Goal: Navigation & Orientation: Find specific page/section

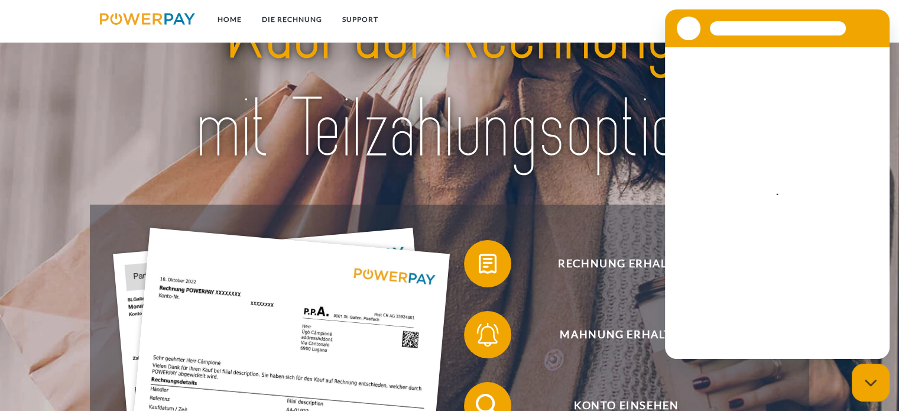
scroll to position [177, 0]
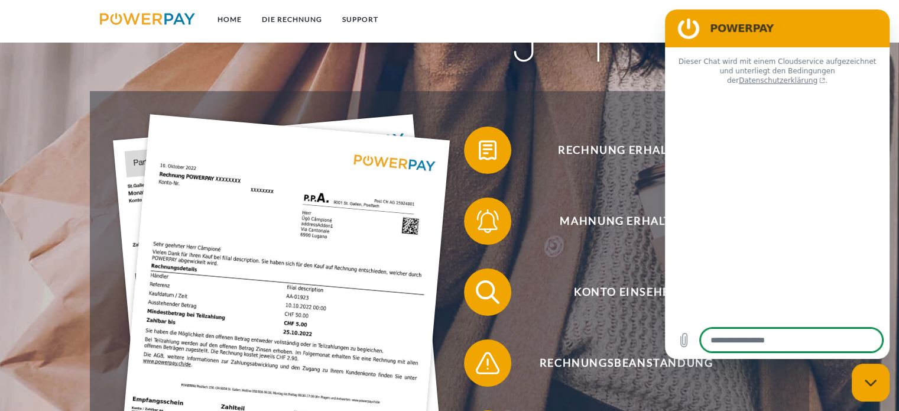
type textarea "*"
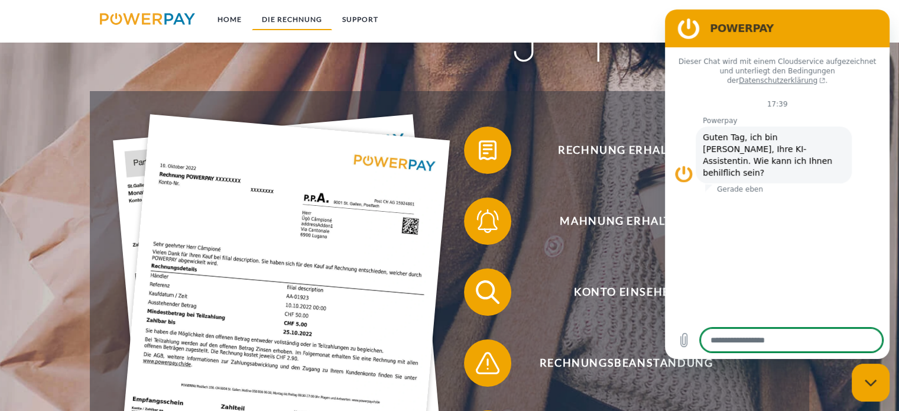
click at [289, 19] on link "DIE RECHNUNG" at bounding box center [292, 19] width 80 height 21
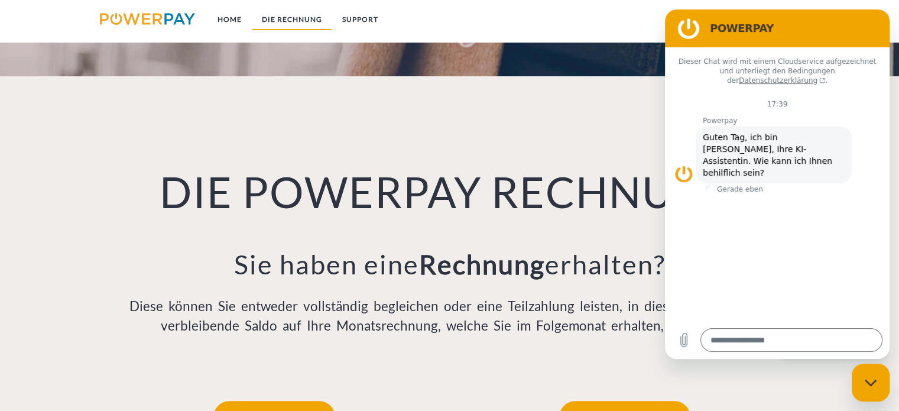
scroll to position [822, 0]
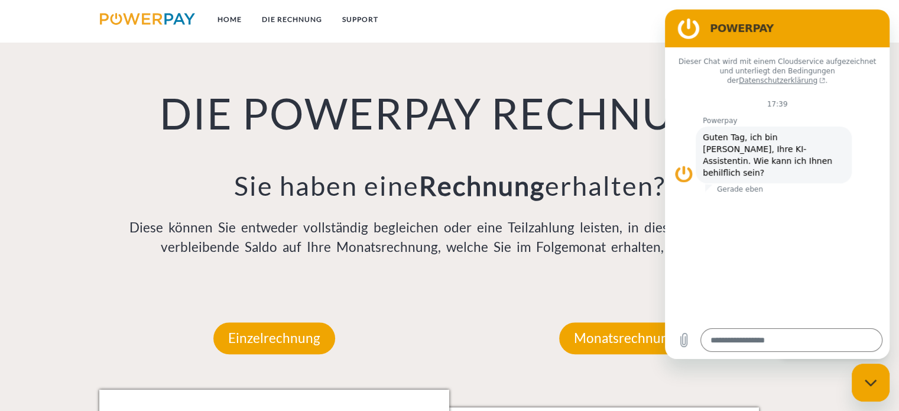
click at [564, 32] on nav "Home DIE RECHNUNG SUPPORT agb" at bounding box center [449, 21] width 899 height 42
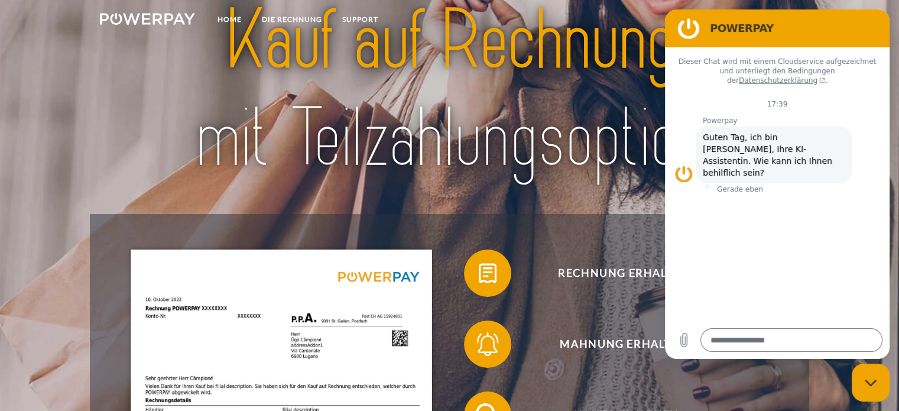
scroll to position [0, 0]
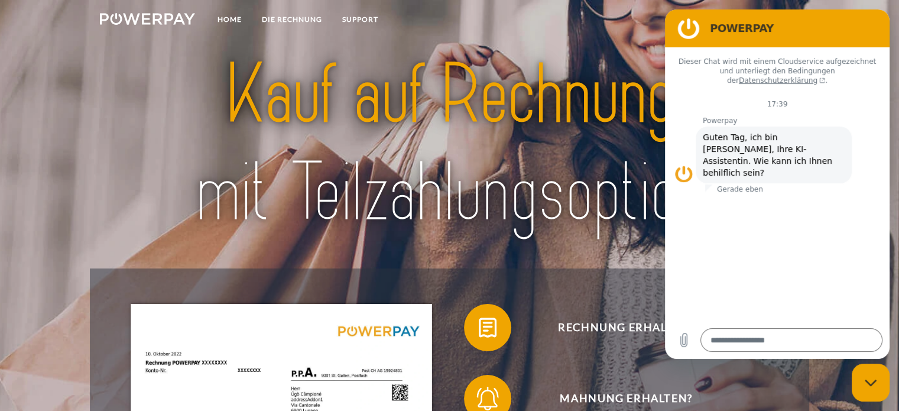
click at [165, 17] on img at bounding box center [147, 19] width 95 height 12
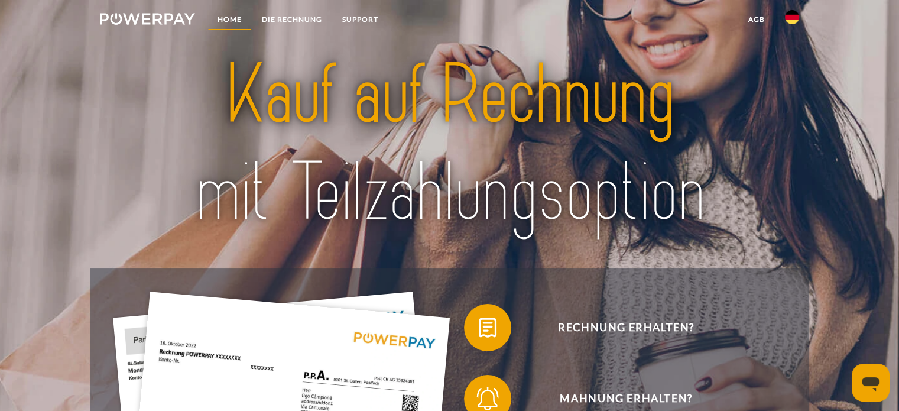
click at [227, 18] on link "Home" at bounding box center [229, 19] width 44 height 21
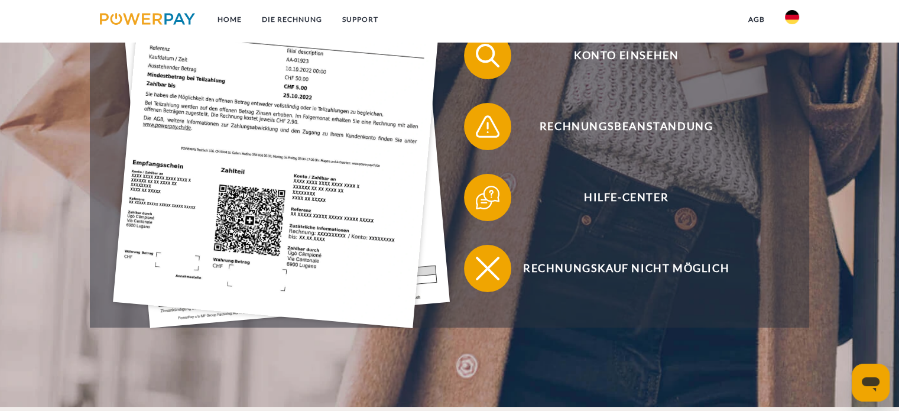
scroll to position [354, 0]
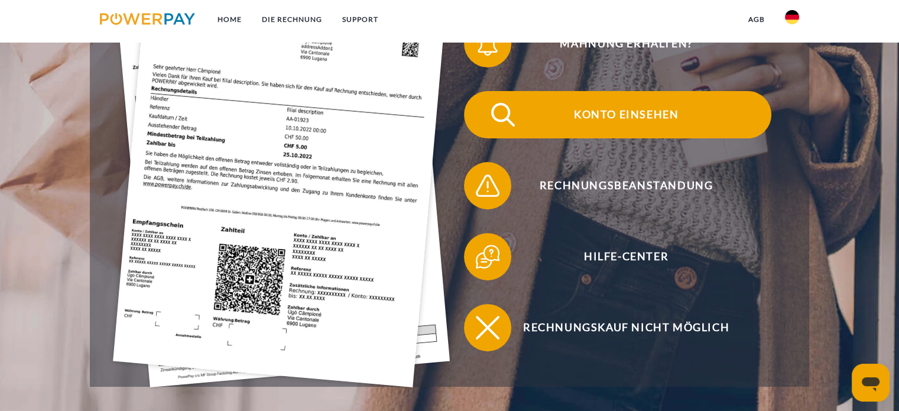
click at [648, 108] on span "Konto einsehen" at bounding box center [625, 114] width 289 height 47
